Goal: Task Accomplishment & Management: Use online tool/utility

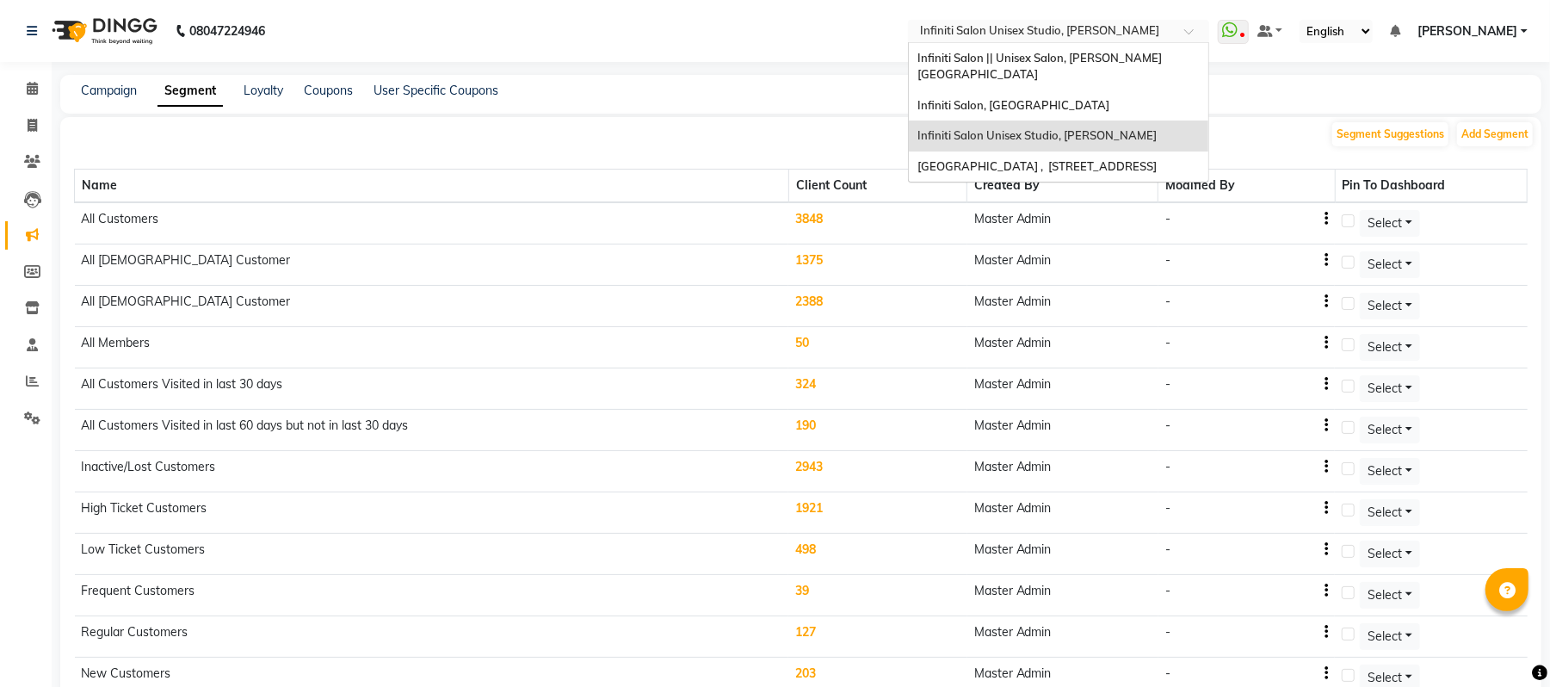
click at [966, 29] on input "text" at bounding box center [1042, 32] width 250 height 17
click at [967, 98] on span "Infiniti Salon, [GEOGRAPHIC_DATA]" at bounding box center [1014, 105] width 192 height 14
click at [967, 86] on div "Campaign Segment Loyalty Coupons User Specific Coupons" at bounding box center [790, 91] width 1461 height 18
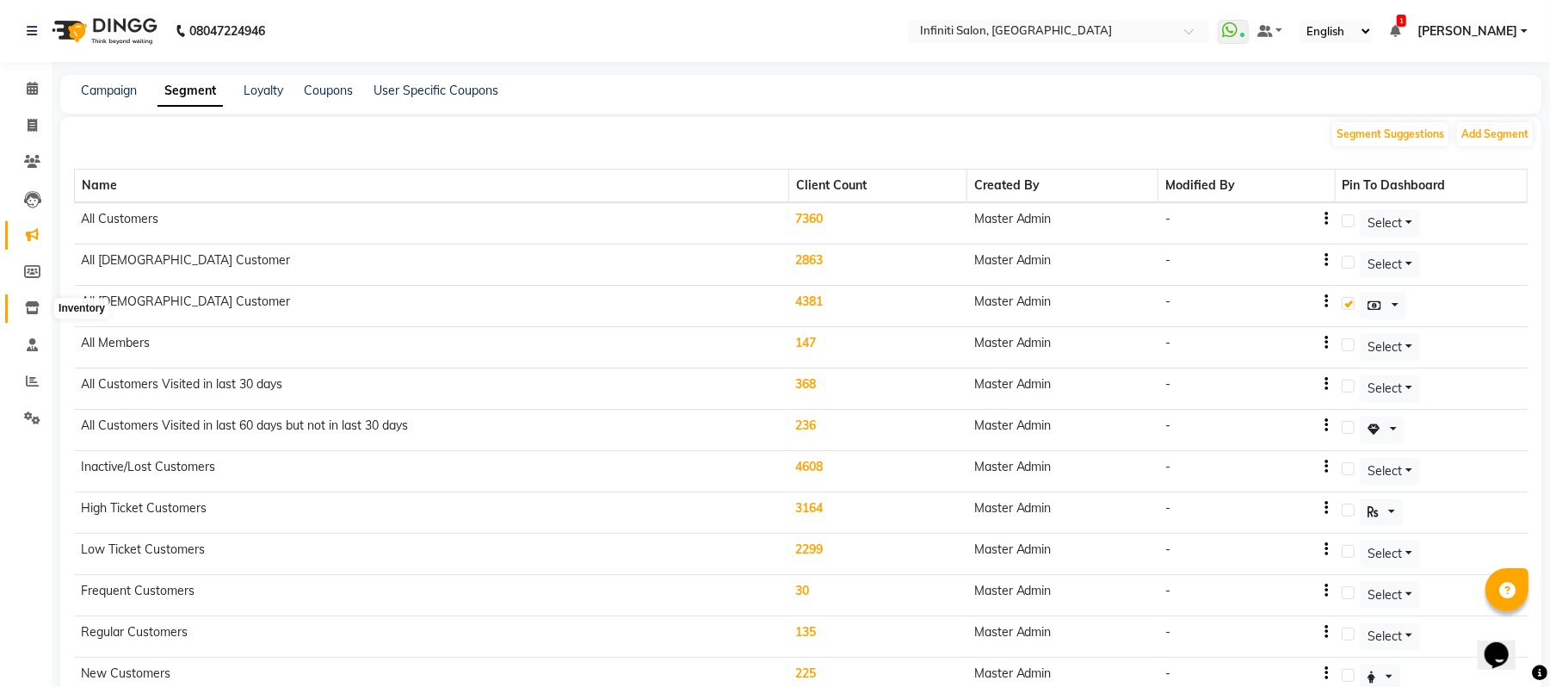
click at [28, 306] on icon at bounding box center [32, 307] width 15 height 13
click at [29, 305] on icon at bounding box center [32, 307] width 15 height 13
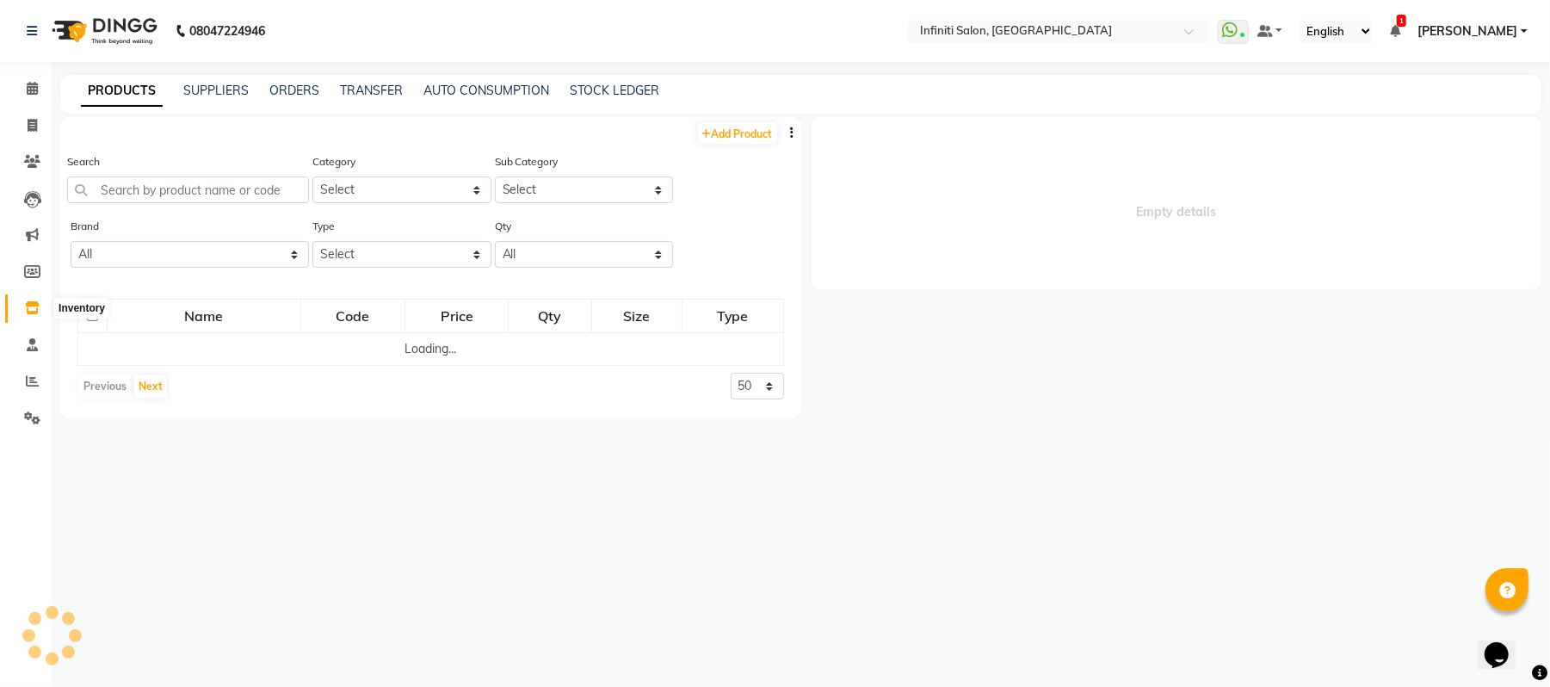
select select
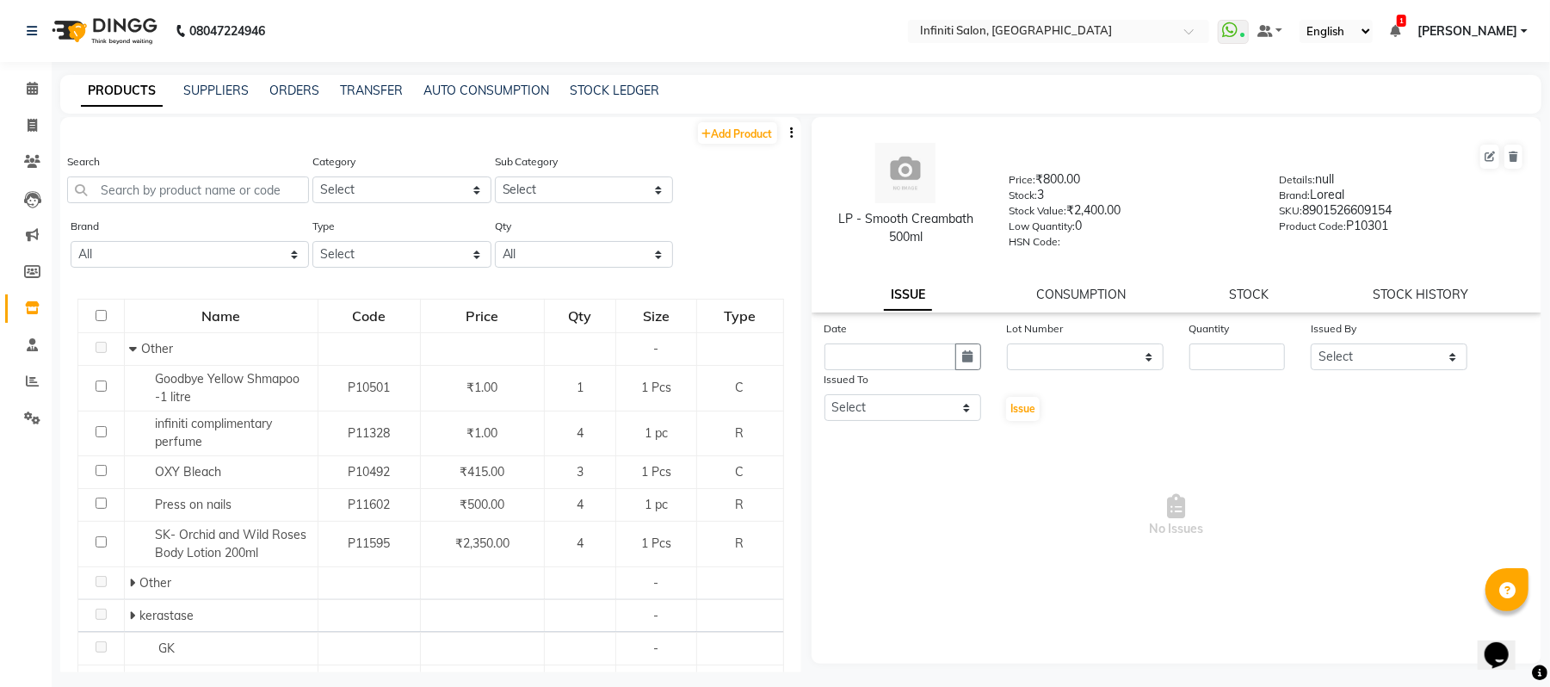
click at [784, 138] on button "button" at bounding box center [792, 133] width 17 height 18
click at [735, 138] on div "EXPORT" at bounding box center [721, 144] width 56 height 22
click at [1152, 24] on input "text" at bounding box center [1042, 32] width 250 height 17
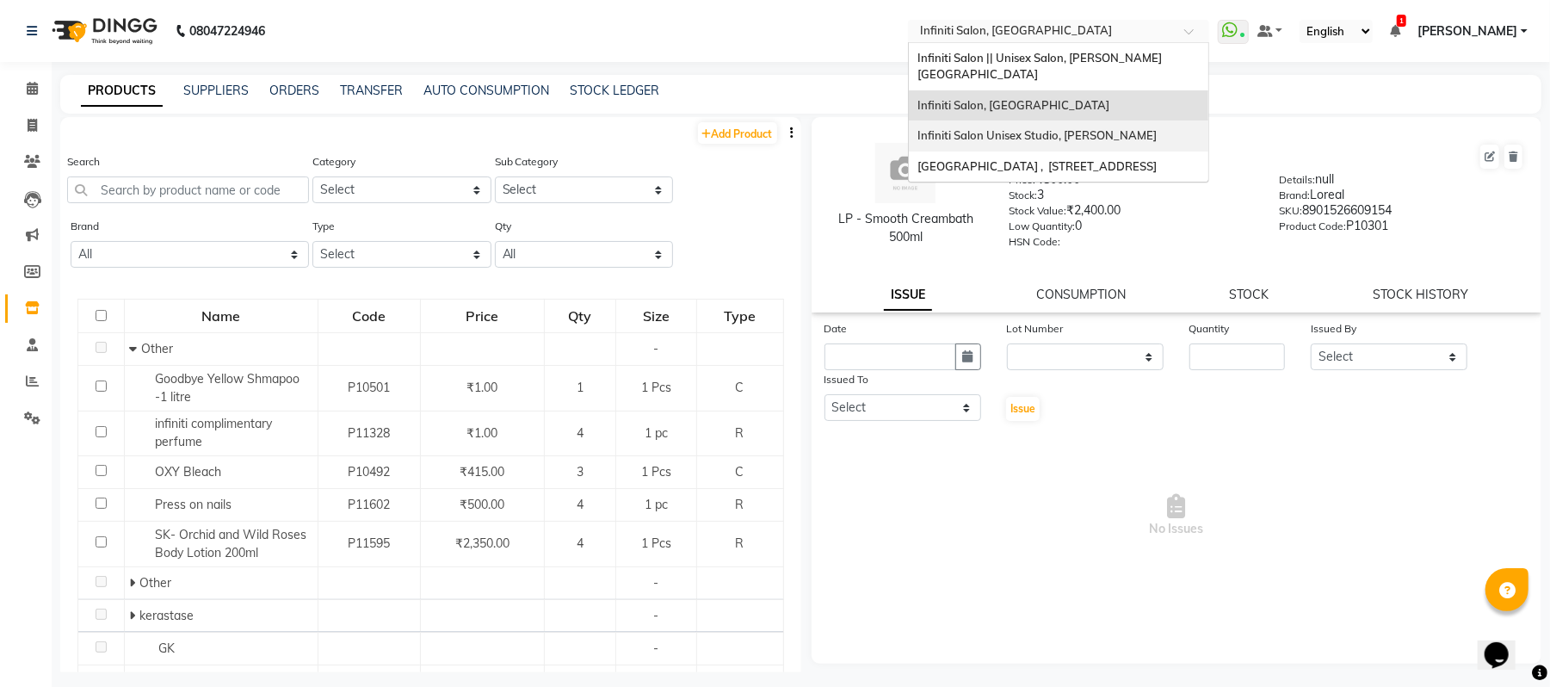
click at [1099, 128] on span "Infiniti Salon Unisex Studio, [PERSON_NAME]" at bounding box center [1037, 135] width 239 height 14
